Goal: Task Accomplishment & Management: Use online tool/utility

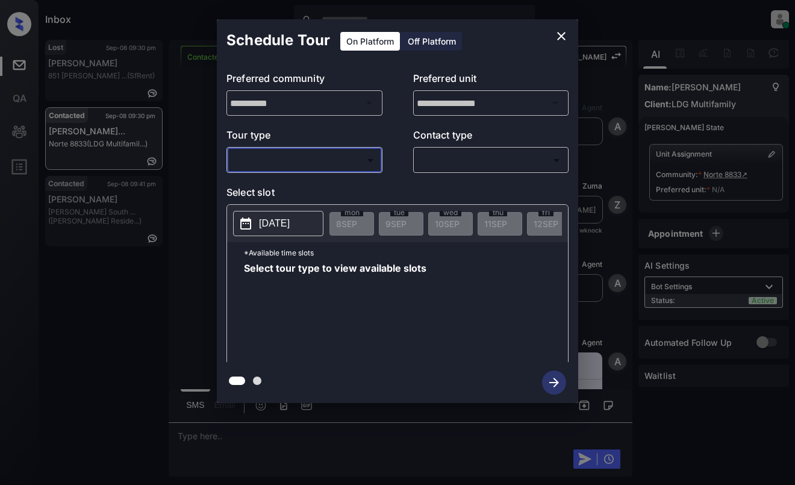
scroll to position [859, 0]
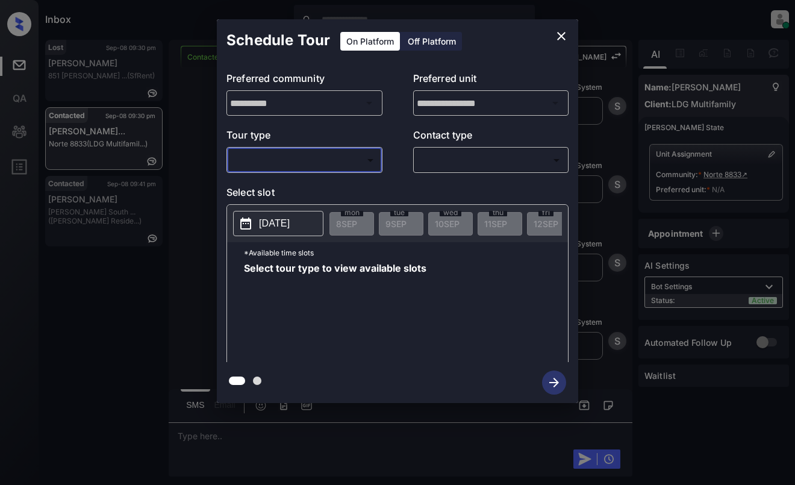
click at [297, 160] on body "Inbox [PERSON_NAME] Online Set yourself offline Set yourself on break Profile S…" at bounding box center [397, 242] width 795 height 485
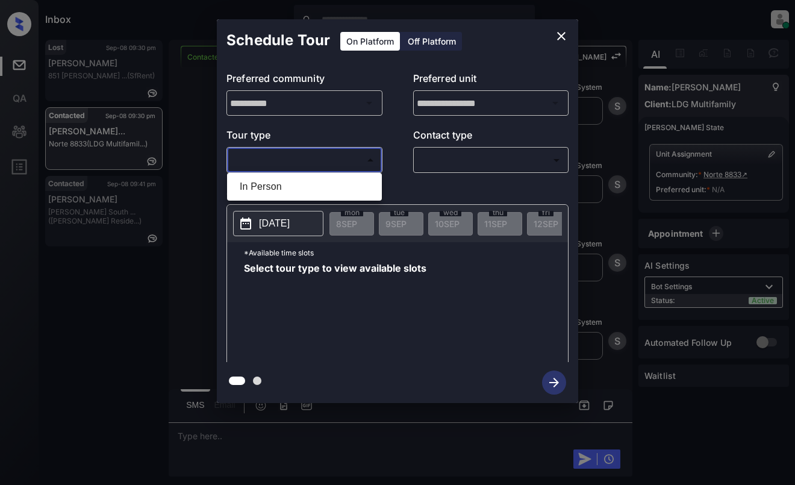
click at [292, 186] on li "In Person" at bounding box center [304, 187] width 149 height 22
type input "********"
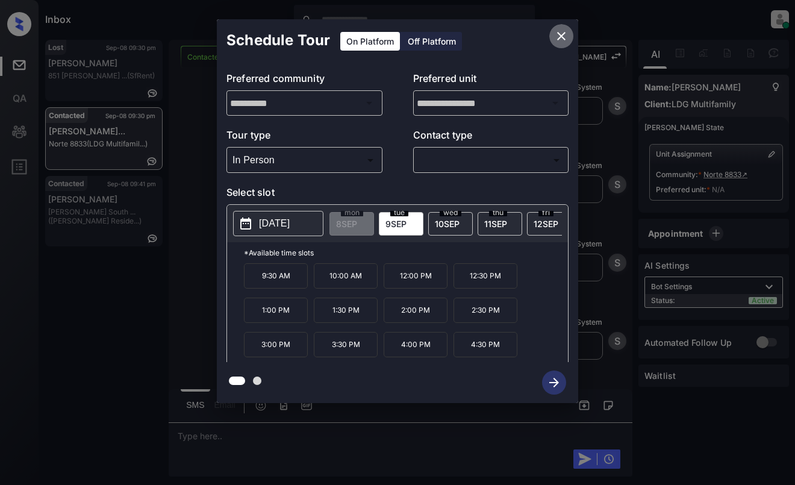
click at [564, 36] on icon "close" at bounding box center [561, 36] width 14 height 14
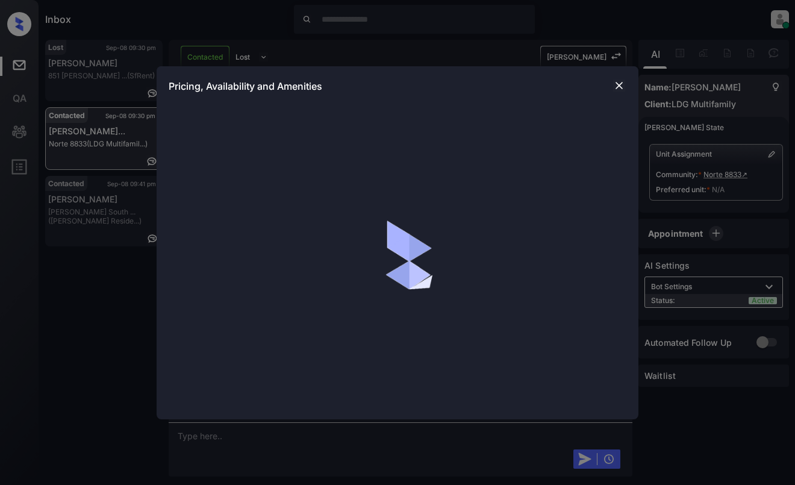
scroll to position [558, 0]
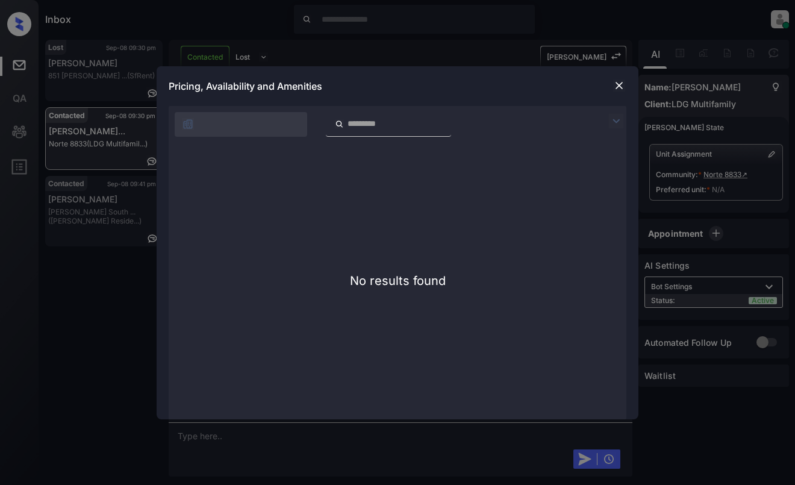
click at [621, 85] on img at bounding box center [619, 85] width 12 height 12
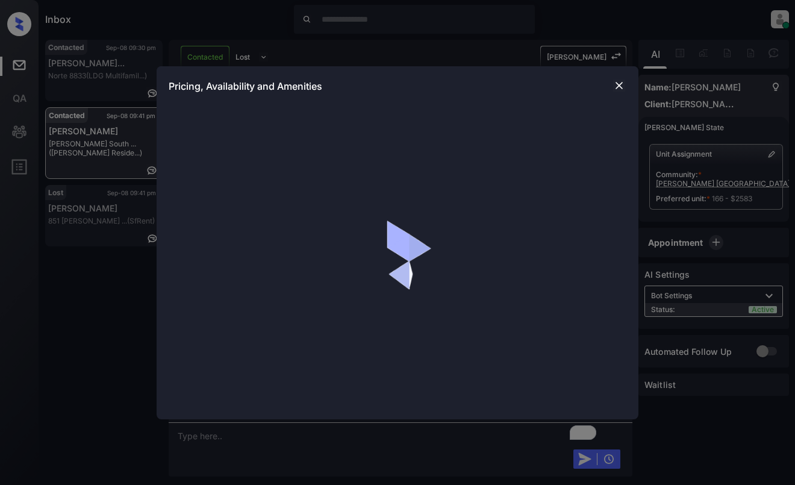
scroll to position [1232, 0]
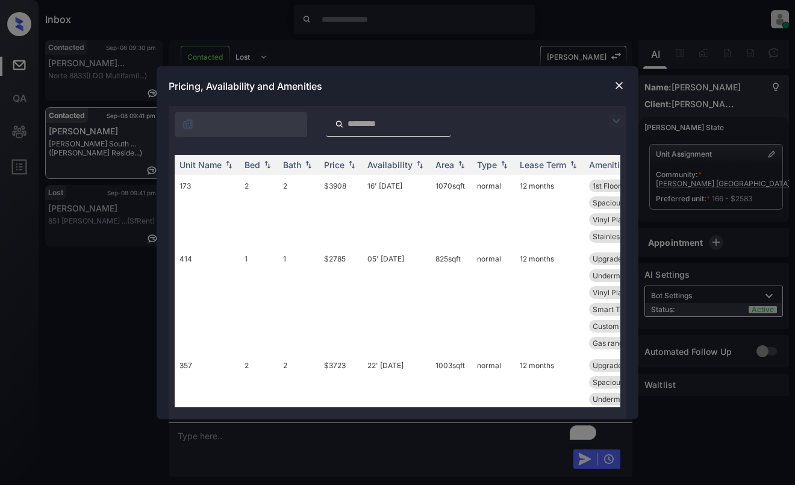
click at [612, 120] on img at bounding box center [616, 121] width 14 height 14
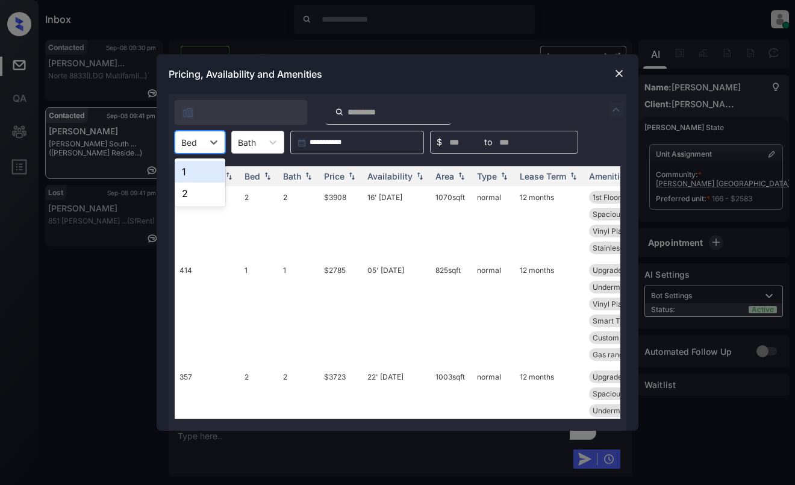
click at [194, 144] on div at bounding box center [189, 142] width 16 height 13
click at [190, 167] on div "1" at bounding box center [200, 172] width 51 height 22
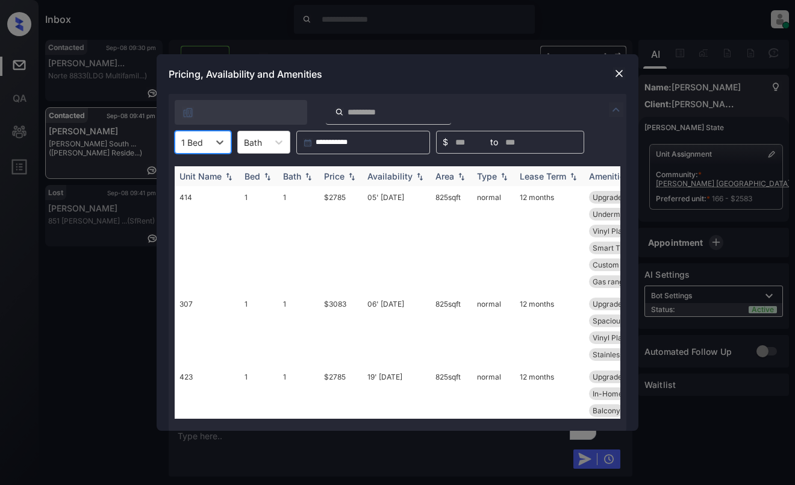
click at [441, 176] on div "Area" at bounding box center [444, 176] width 19 height 10
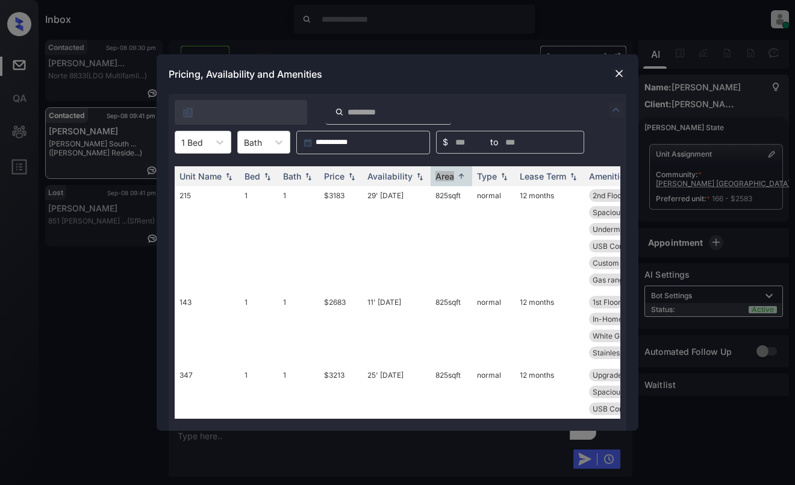
scroll to position [747, 0]
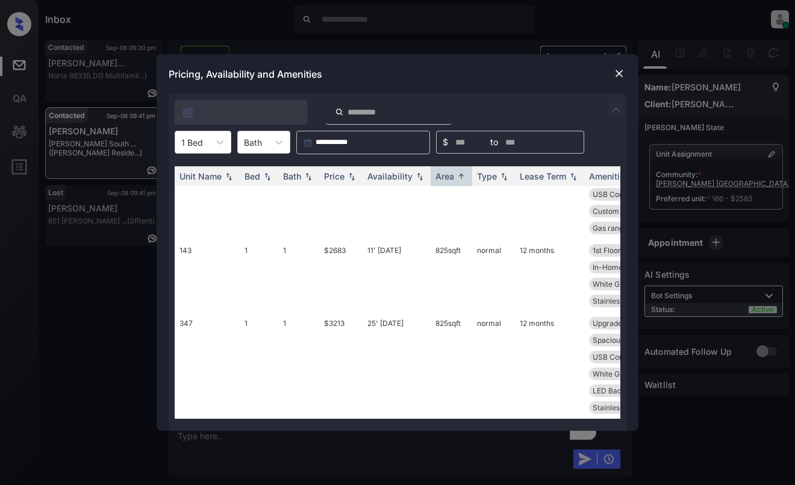
click at [489, 81] on div "Pricing, Availability and Amenities" at bounding box center [398, 74] width 482 height 40
drag, startPoint x: 609, startPoint y: 76, endPoint x: 615, endPoint y: 72, distance: 7.7
click at [610, 76] on div "Pricing, Availability and Amenities" at bounding box center [398, 74] width 482 height 40
click at [618, 70] on img at bounding box center [619, 73] width 12 height 12
